Goal: Find specific page/section: Find specific page/section

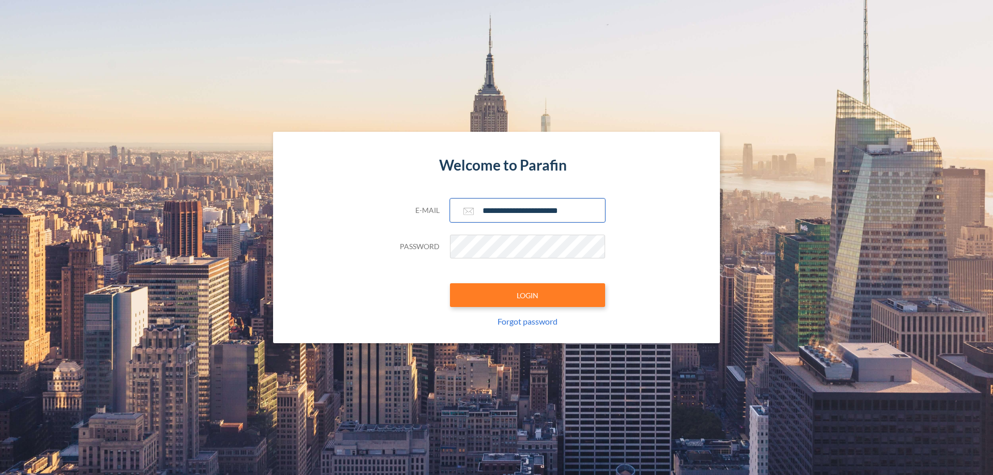
type input "**********"
click at [528, 295] on button "LOGIN" at bounding box center [527, 295] width 155 height 24
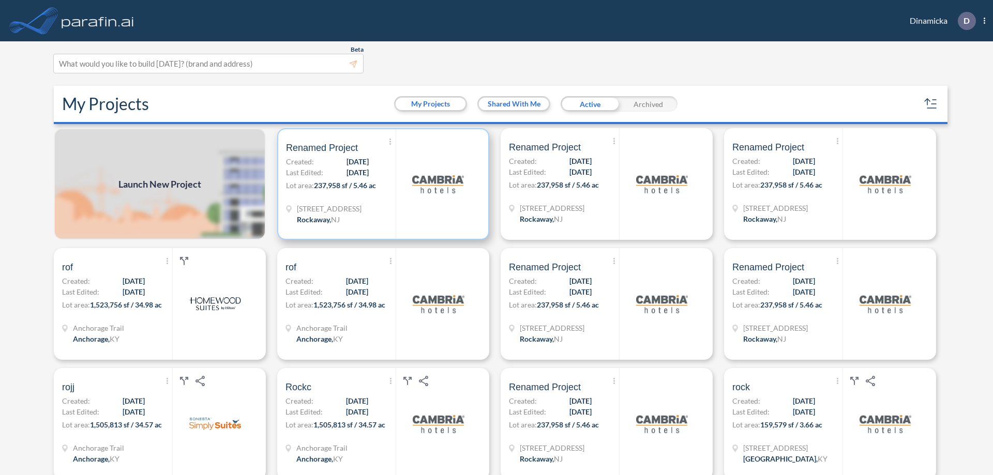
scroll to position [3, 0]
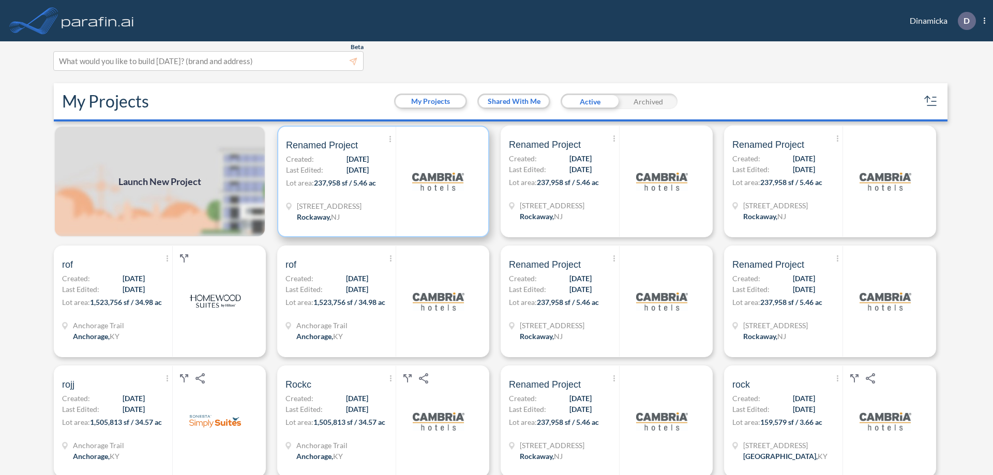
click at [381, 182] on p "Lot area: 237,958 sf / 5.46 ac" at bounding box center [341, 184] width 110 height 15
